Goal: Check status: Check status

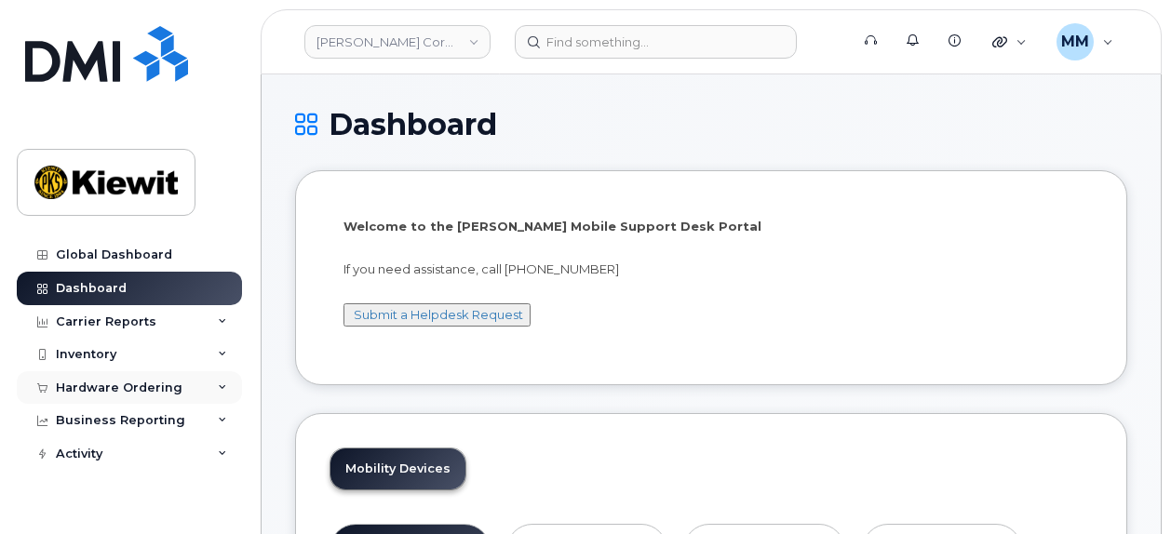
click at [169, 392] on div "Hardware Ordering" at bounding box center [119, 388] width 127 height 15
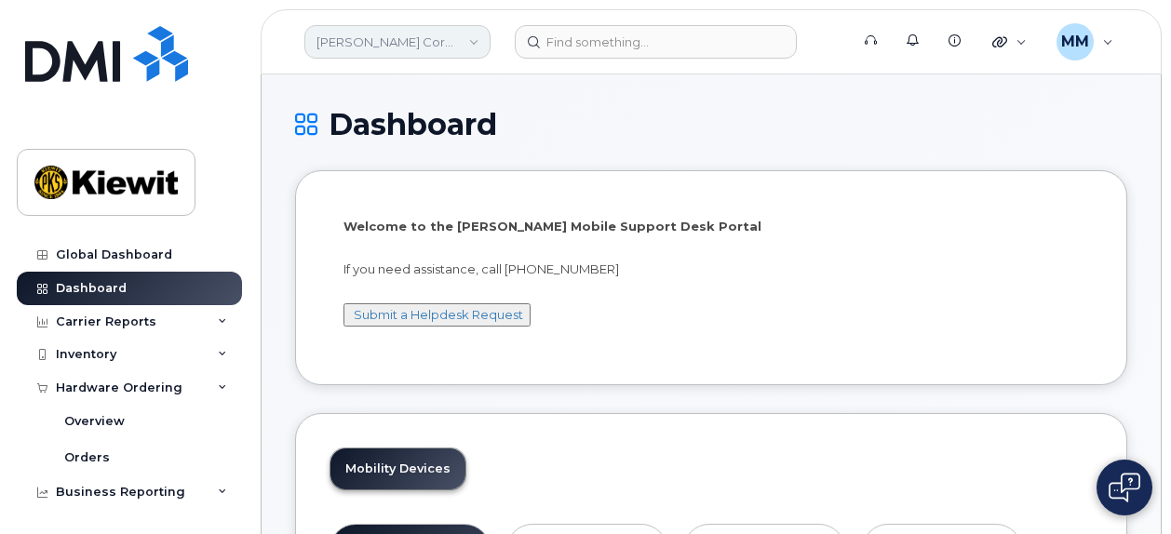
click at [471, 45] on link "[PERSON_NAME] Corporation" at bounding box center [397, 42] width 186 height 34
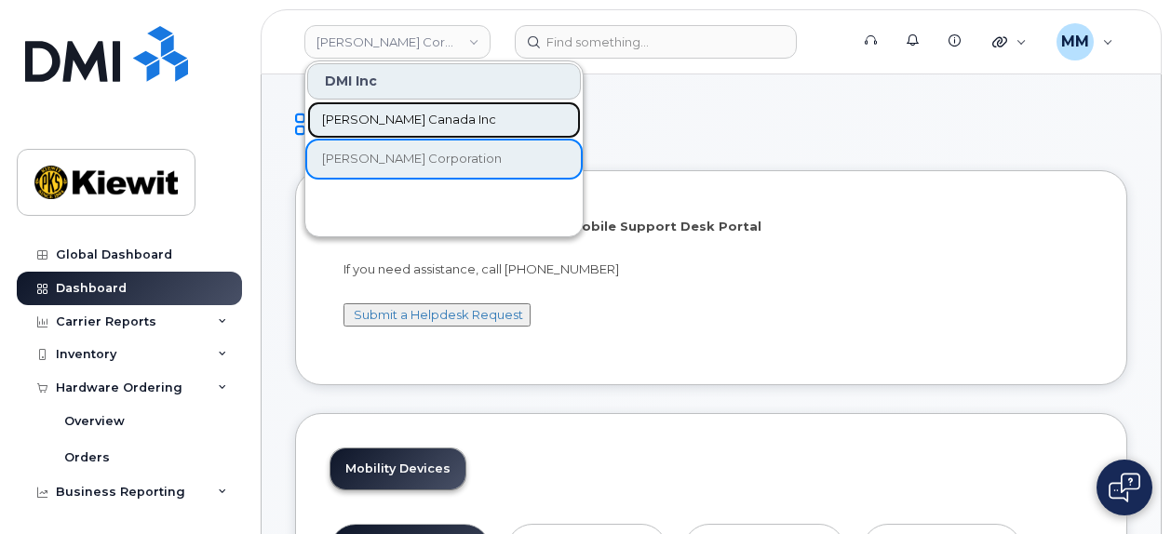
click at [447, 120] on link "[PERSON_NAME] Canada Inc" at bounding box center [444, 119] width 274 height 37
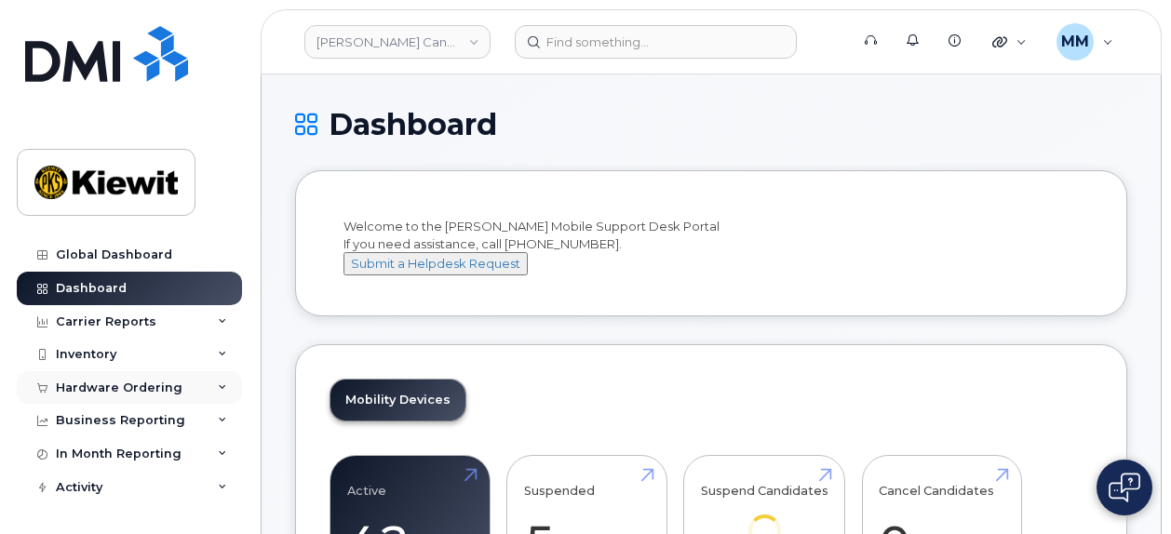
click at [145, 395] on div "Hardware Ordering" at bounding box center [129, 388] width 225 height 34
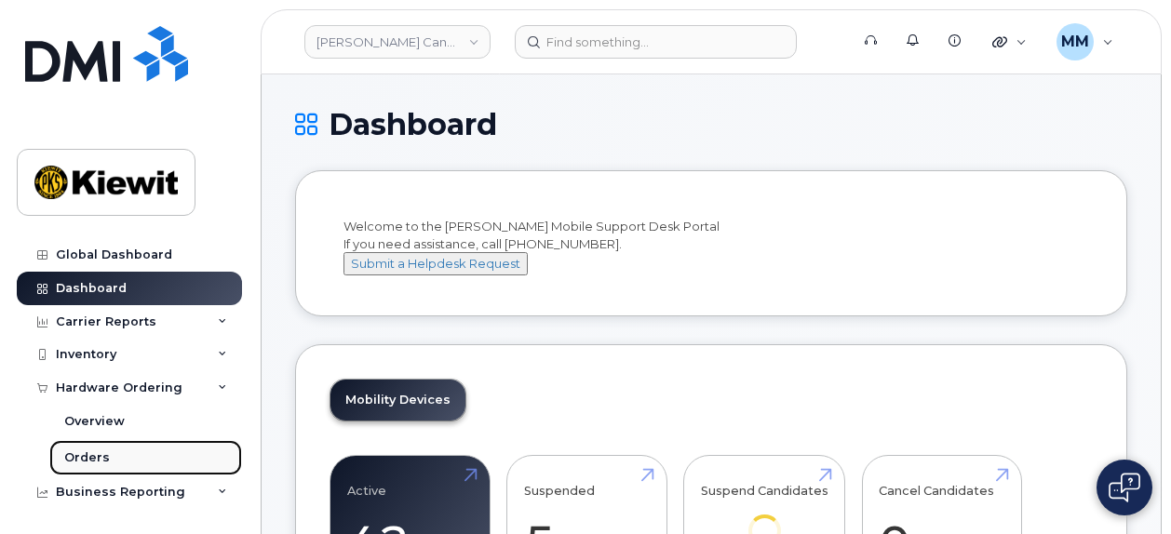
click at [102, 453] on div "Orders" at bounding box center [87, 458] width 46 height 17
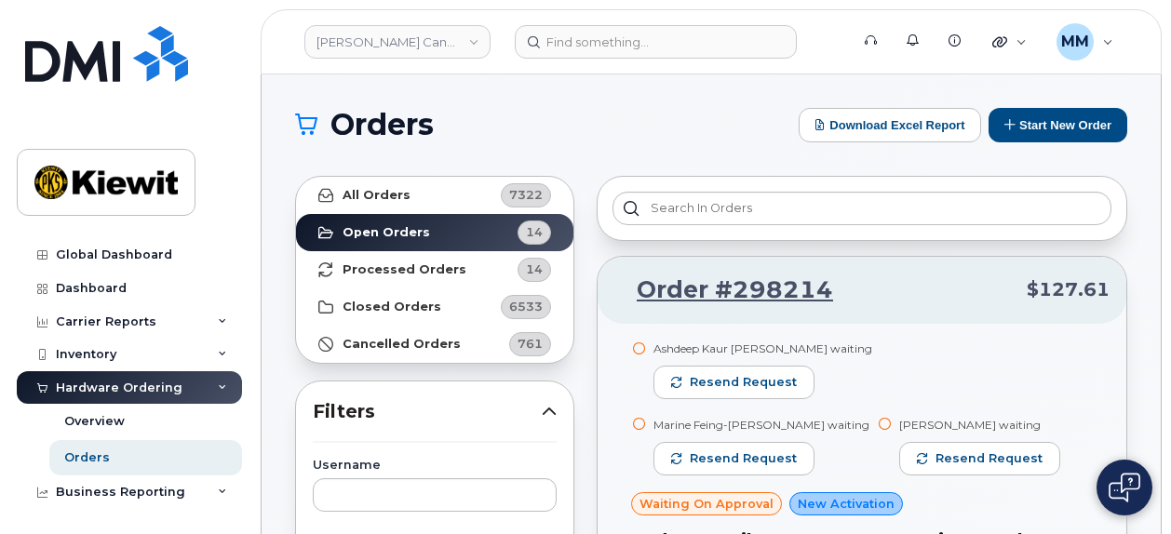
scroll to position [186, 0]
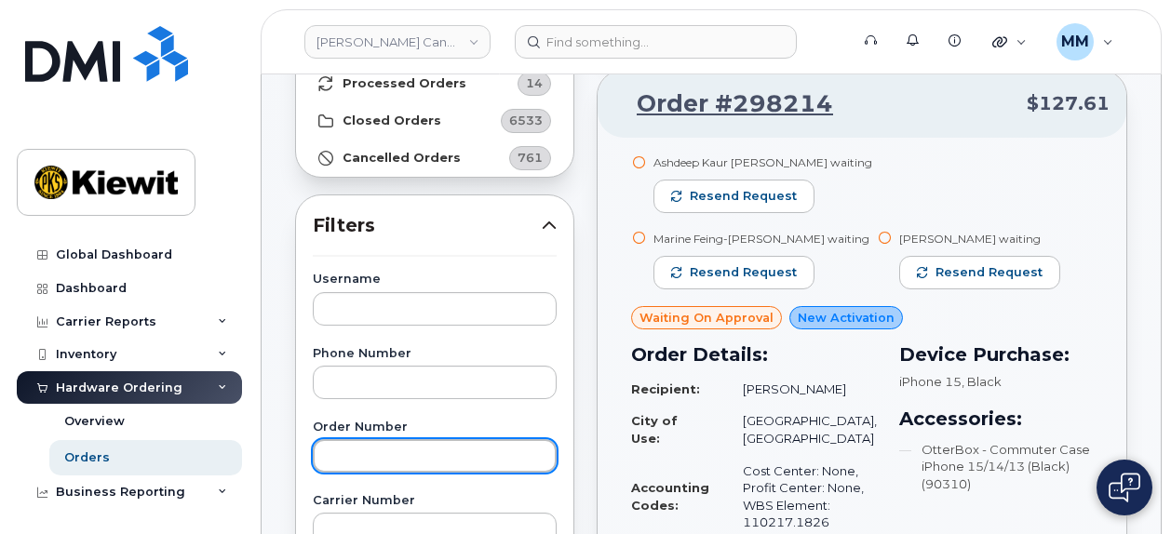
click at [400, 448] on input "text" at bounding box center [435, 456] width 244 height 34
paste input "297838"
type input "297838"
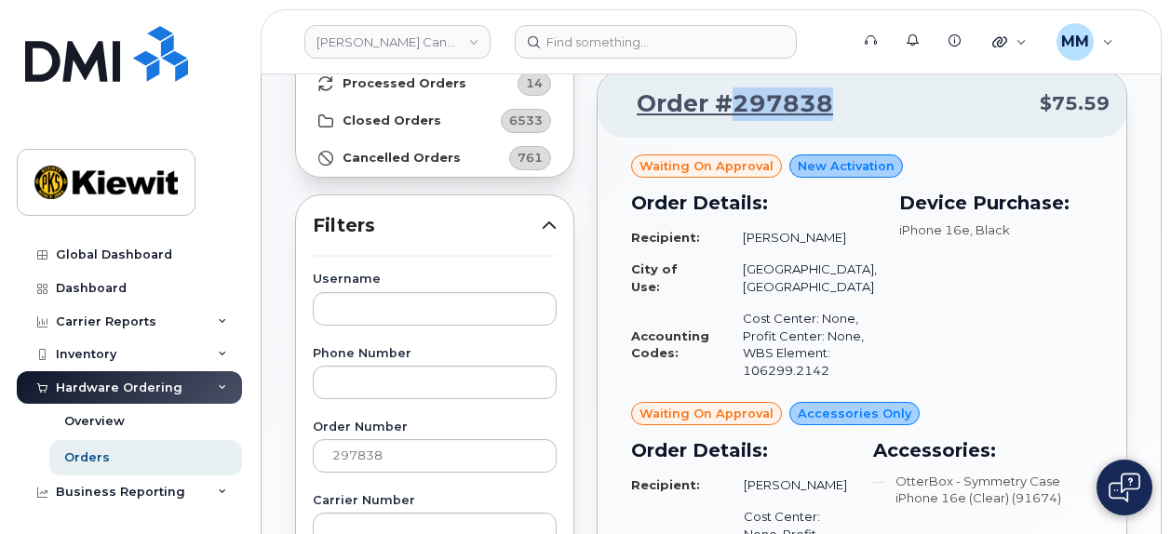
drag, startPoint x: 829, startPoint y: 101, endPoint x: 729, endPoint y: 98, distance: 99.7
click at [729, 98] on p "Order #297838 $75.59" at bounding box center [862, 105] width 495 height 34
copy link "297838"
click at [472, 42] on link "[PERSON_NAME] Canada Inc" at bounding box center [397, 42] width 186 height 34
